Goal: Transaction & Acquisition: Subscribe to service/newsletter

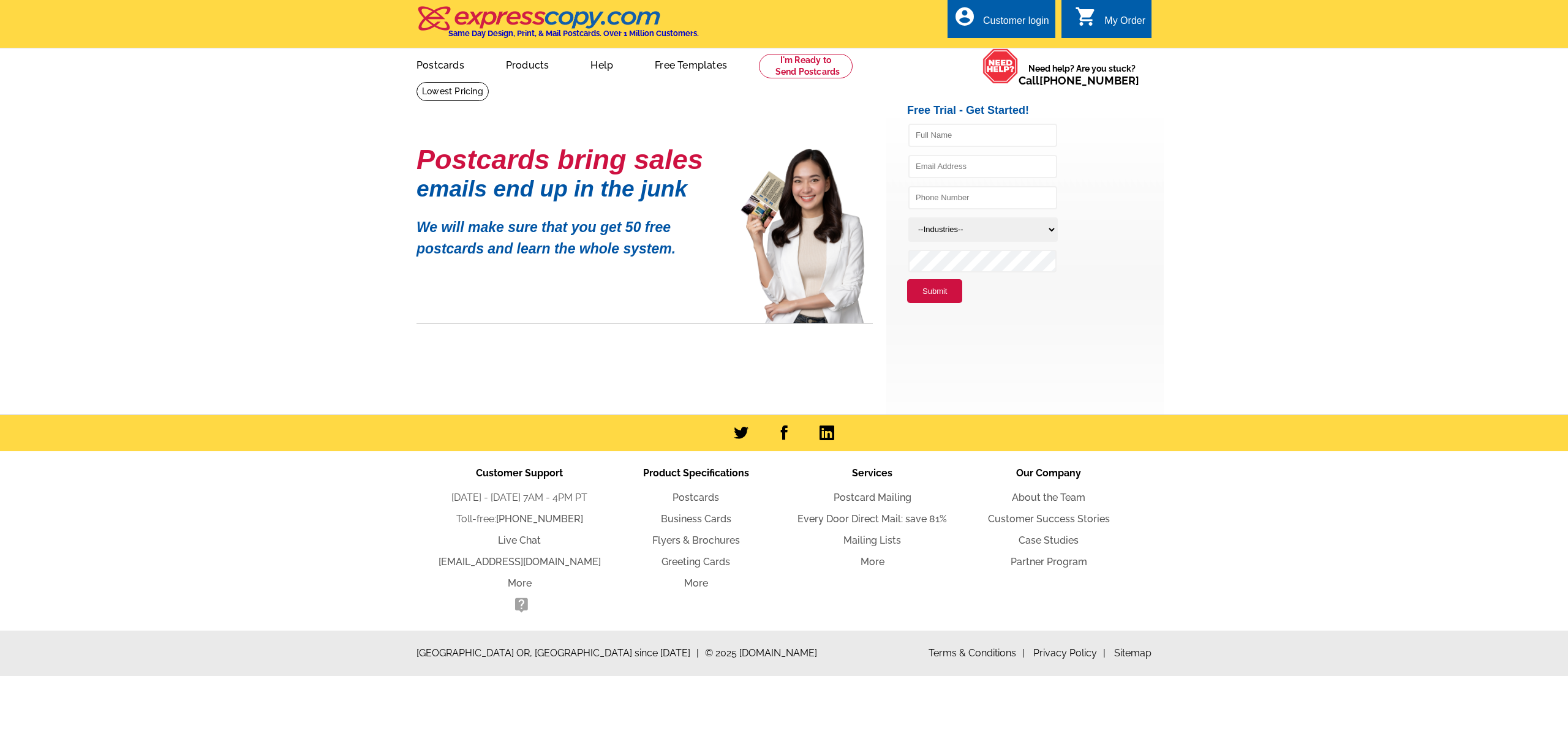
type input "[EMAIL_ADDRESS][DOMAIN_NAME]"
click at [1008, 11] on div "account_circle Customer login" at bounding box center [1001, 18] width 108 height 38
click at [1022, 19] on div "Customer login" at bounding box center [1016, 23] width 66 height 17
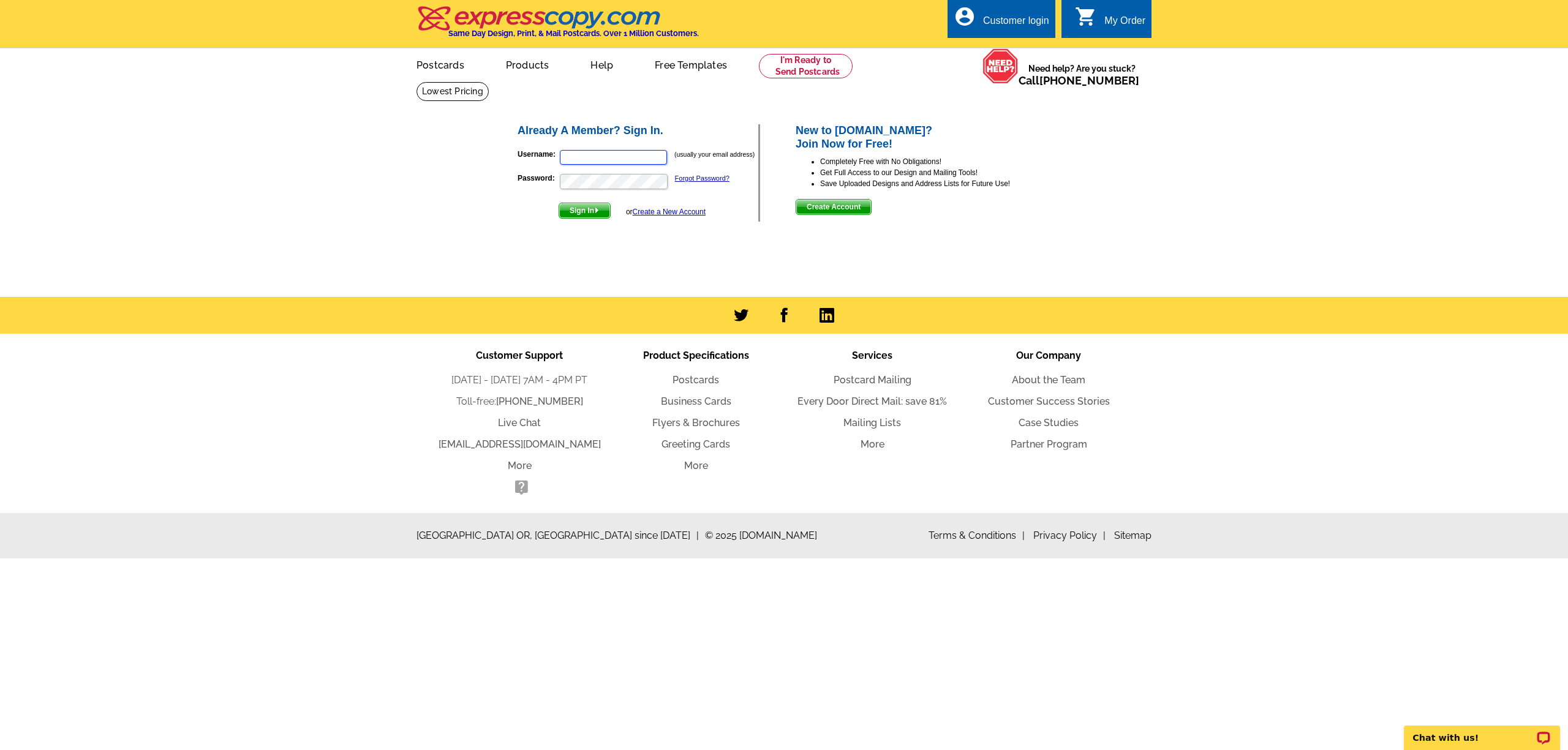
type input "[EMAIL_ADDRESS][DOMAIN_NAME]"
click at [598, 211] on img "submit" at bounding box center [597, 210] width 5 height 5
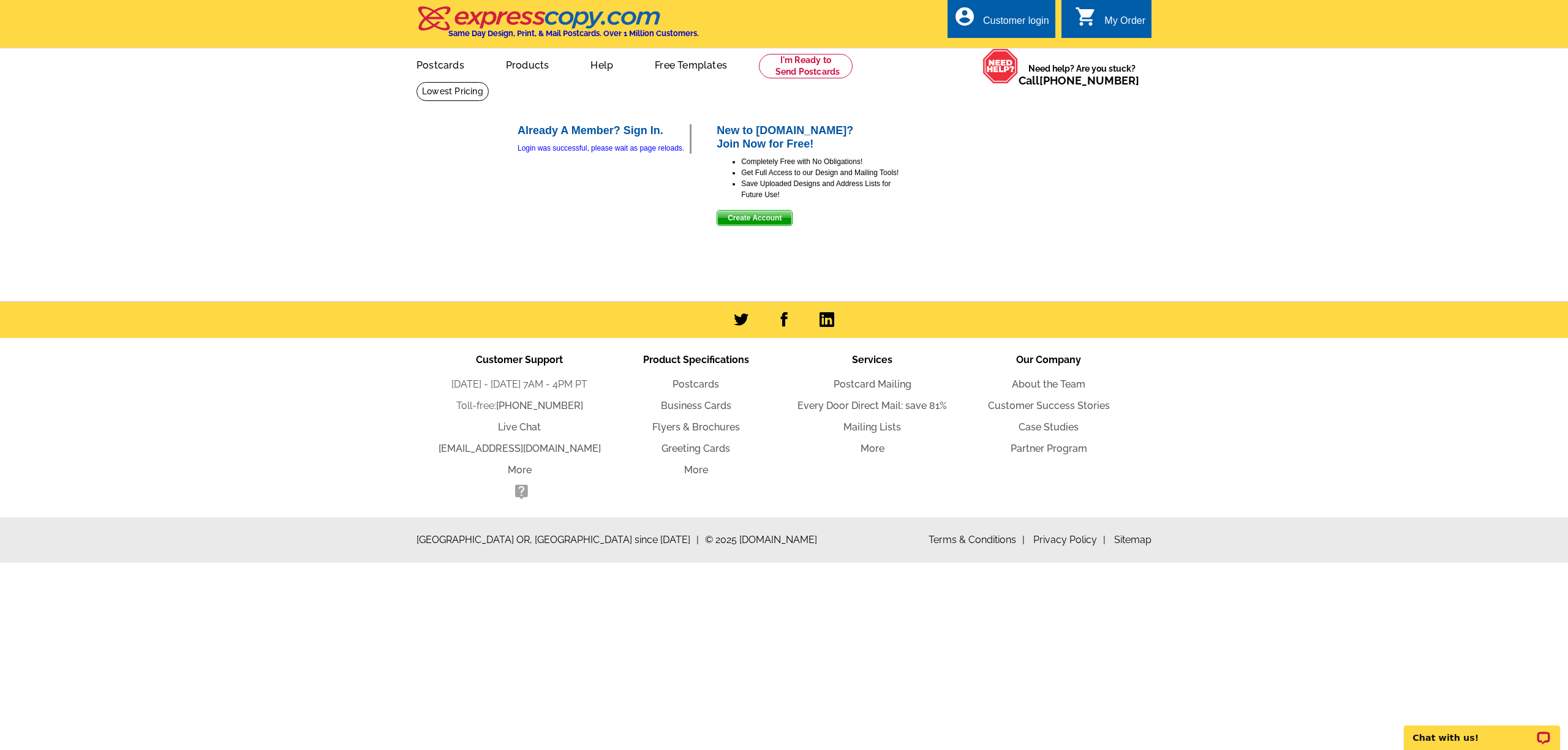
click at [1039, 20] on div "Customer login" at bounding box center [1016, 23] width 66 height 17
